Goal: Information Seeking & Learning: Understand process/instructions

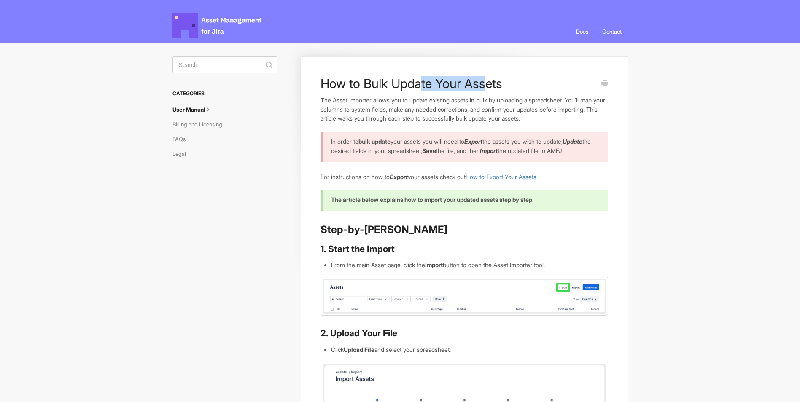
drag, startPoint x: 419, startPoint y: 79, endPoint x: 482, endPoint y: 79, distance: 62.8
click at [482, 79] on h1 "How to Bulk Update Your Assets" at bounding box center [458, 83] width 275 height 15
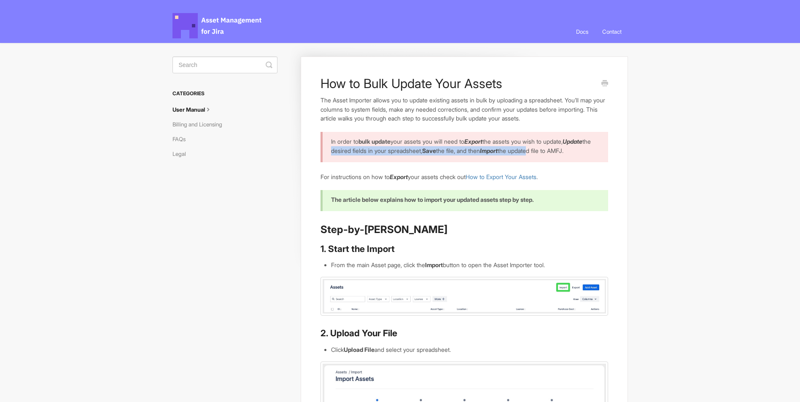
drag, startPoint x: 360, startPoint y: 151, endPoint x: 576, endPoint y: 153, distance: 215.9
click at [576, 153] on p "In order to bulk update your assets you will need to Export the assets you wish…" at bounding box center [464, 146] width 266 height 18
drag, startPoint x: 576, startPoint y: 153, endPoint x: 550, endPoint y: 155, distance: 26.2
click at [550, 155] on p "In order to bulk update your assets you will need to Export the assets you wish…" at bounding box center [464, 146] width 266 height 18
drag, startPoint x: 334, startPoint y: 160, endPoint x: 394, endPoint y: 162, distance: 60.8
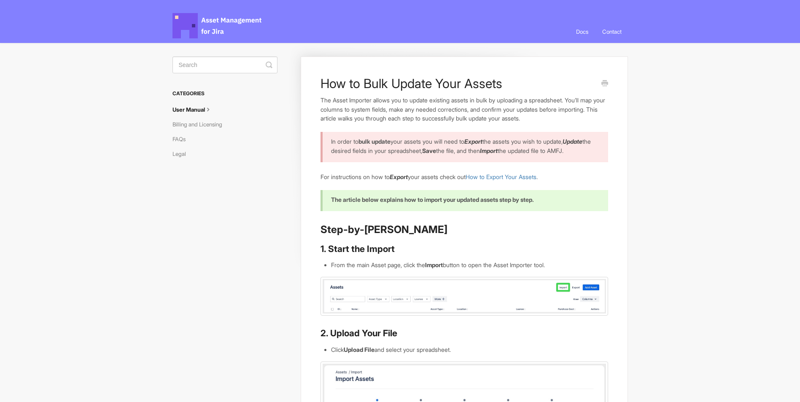
click at [394, 155] on p "In order to bulk update your assets you will need to Export the assets you wish…" at bounding box center [464, 146] width 266 height 18
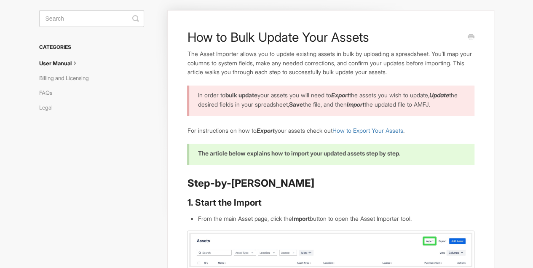
scroll to position [84, 0]
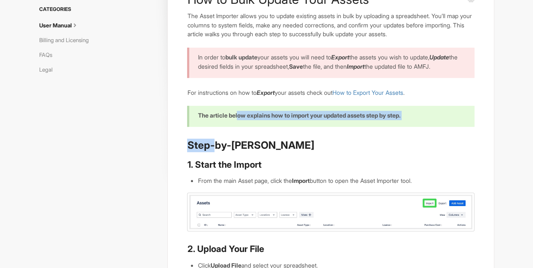
drag, startPoint x: 237, startPoint y: 115, endPoint x: 215, endPoint y: 158, distance: 48.5
click at [215, 152] on h2 "Step-by-[PERSON_NAME]" at bounding box center [330, 145] width 287 height 13
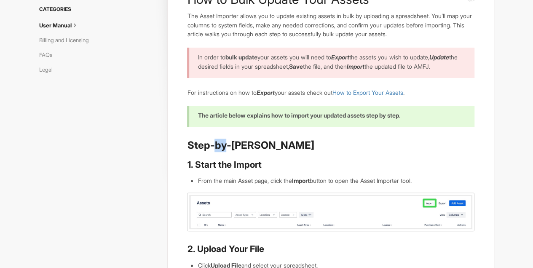
click at [215, 152] on h2 "Step-by-[PERSON_NAME]" at bounding box center [330, 145] width 287 height 13
drag, startPoint x: 215, startPoint y: 158, endPoint x: 214, endPoint y: 178, distance: 19.8
click at [214, 171] on h3 "1. Start the Import" at bounding box center [330, 165] width 287 height 12
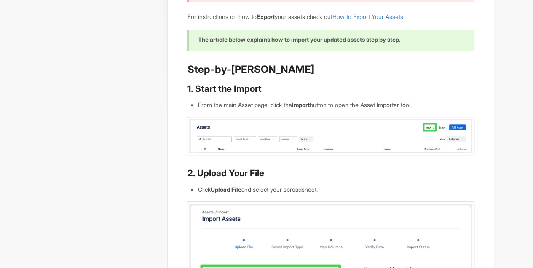
scroll to position [169, 0]
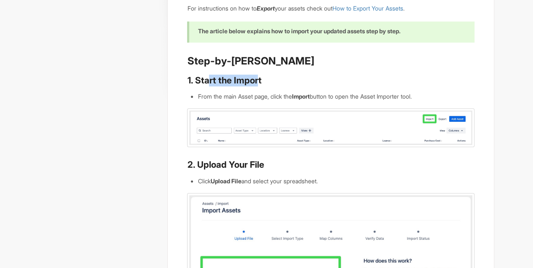
drag, startPoint x: 207, startPoint y: 94, endPoint x: 260, endPoint y: 92, distance: 52.3
click at [260, 86] on h3 "1. Start the Import" at bounding box center [330, 81] width 287 height 12
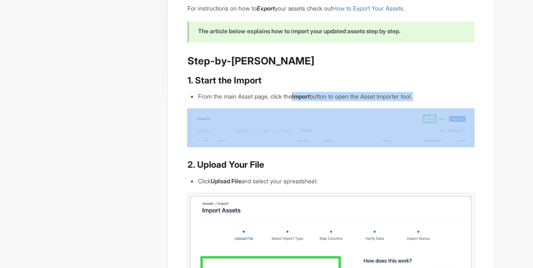
drag, startPoint x: 259, startPoint y: 111, endPoint x: 296, endPoint y: 108, distance: 37.2
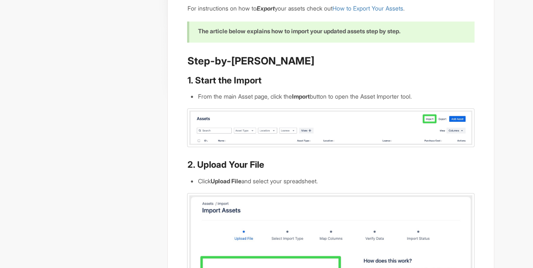
click at [294, 101] on li "From the main Asset page, click the Import button to open the Asset Importer to…" at bounding box center [336, 96] width 277 height 9
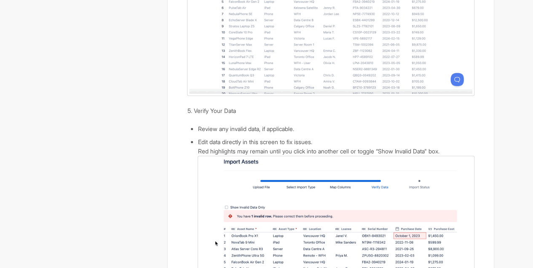
scroll to position [928, 0]
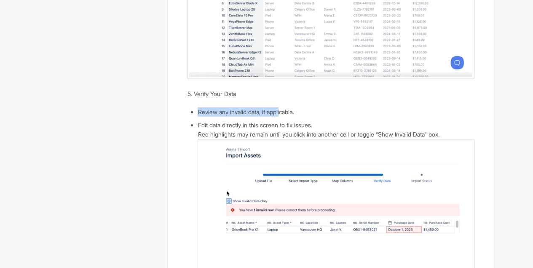
drag, startPoint x: 199, startPoint y: 120, endPoint x: 286, endPoint y: 125, distance: 87.0
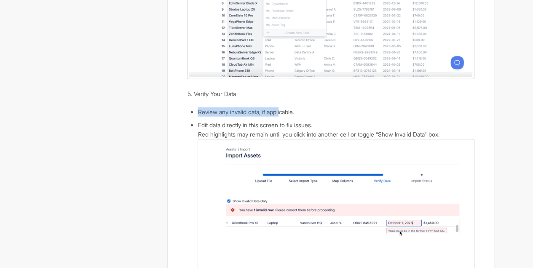
click at [286, 117] on li "Review any invalid data, if applicable." at bounding box center [336, 112] width 277 height 9
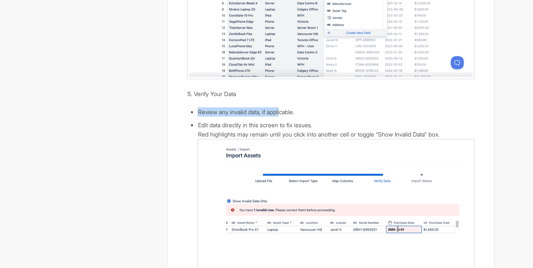
click at [286, 117] on li "Review any invalid data, if applicable." at bounding box center [336, 112] width 277 height 9
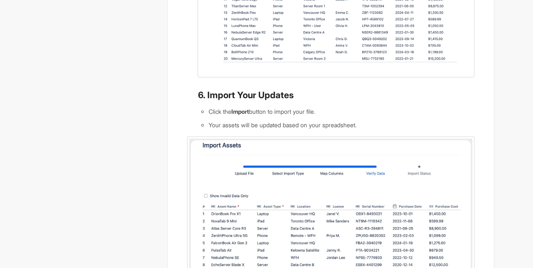
scroll to position [1237, 0]
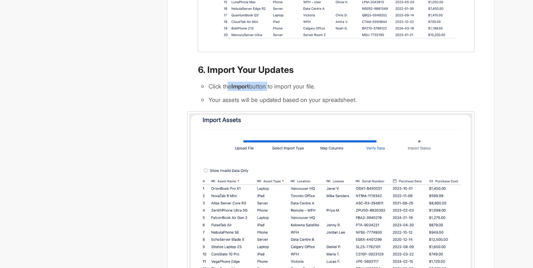
drag, startPoint x: 227, startPoint y: 97, endPoint x: 272, endPoint y: 98, distance: 45.1
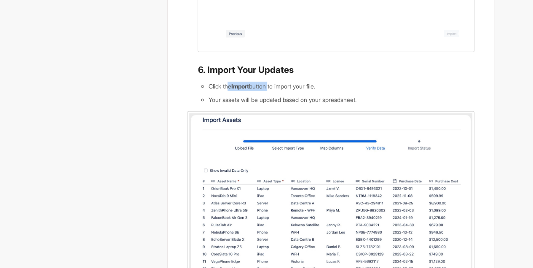
click at [272, 91] on li "Click the Import button to import your file." at bounding box center [341, 86] width 266 height 9
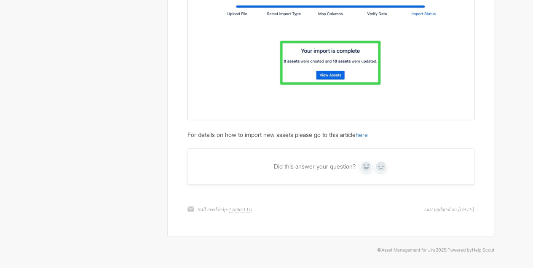
scroll to position [1697, 0]
